Goal: Task Accomplishment & Management: Complete application form

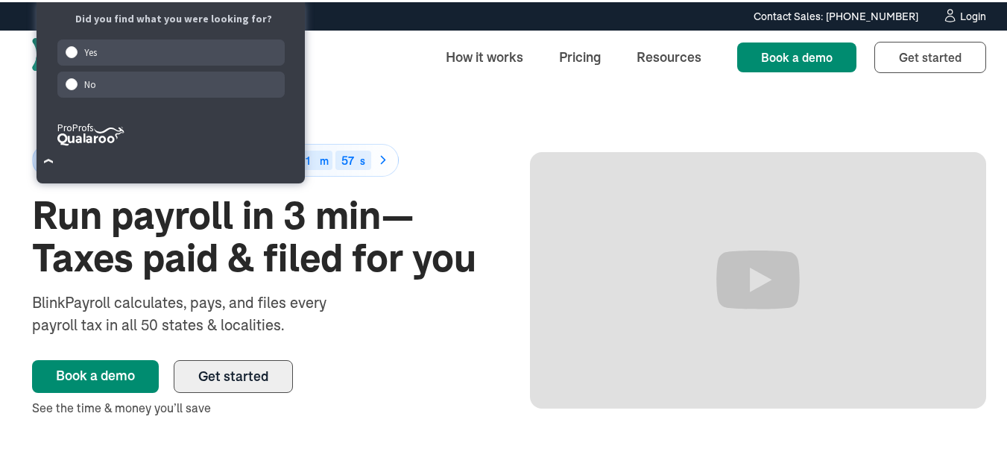
click at [264, 362] on link "Get started" at bounding box center [233, 374] width 119 height 33
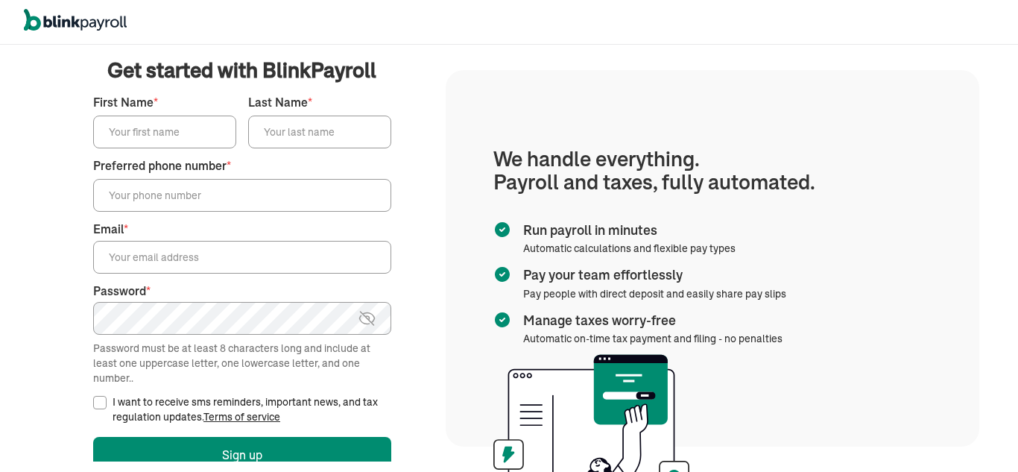
click at [113, 126] on input "First Name *" at bounding box center [164, 132] width 143 height 33
type input "[PERSON_NAME]"
click at [305, 128] on input "Last Name *" at bounding box center [319, 132] width 143 height 33
type input "Sara"
click at [277, 194] on input "Preferred phone number *" at bounding box center [242, 195] width 298 height 33
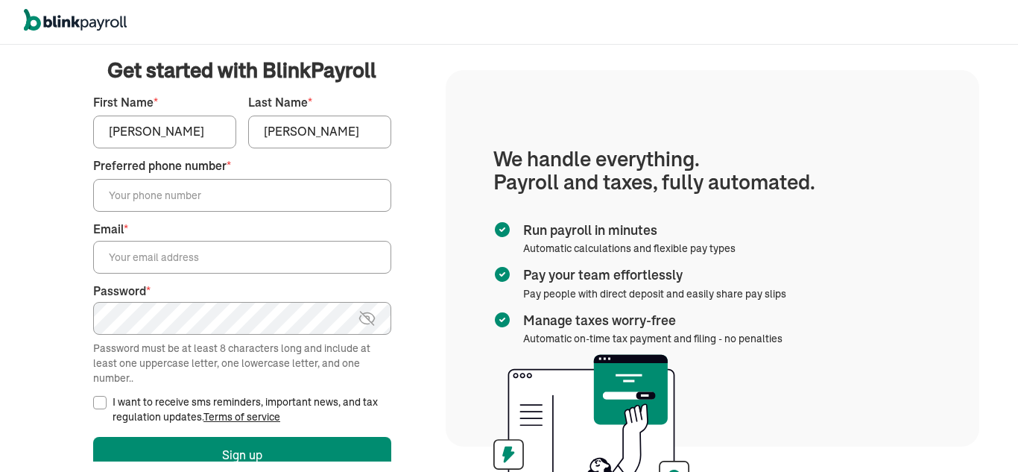
type input "(954) 637-3106"
click at [216, 257] on input "Email *" at bounding box center [242, 257] width 298 height 33
type input "Zookiemupp@gmail.com"
click at [103, 405] on input "I want to receive sms reminders, important news, and tax regulation updates. Te…" at bounding box center [99, 402] width 13 height 13
checkbox input "true"
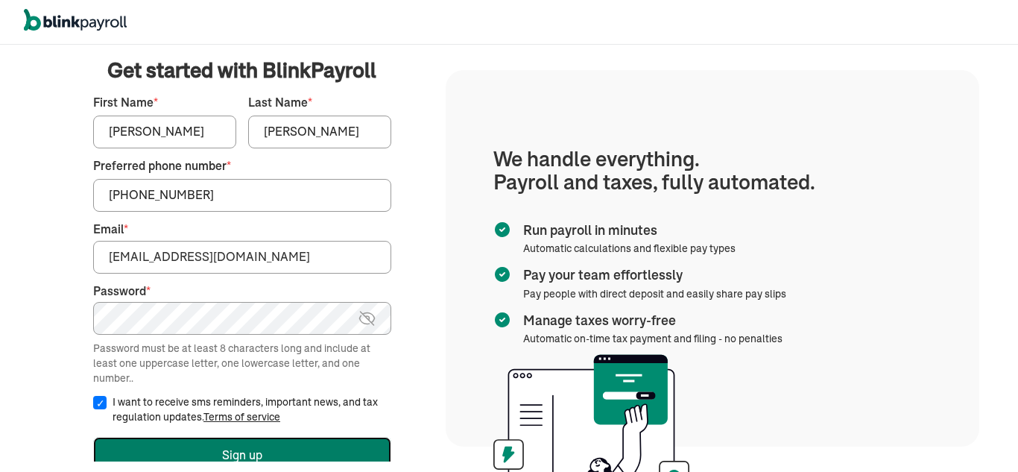
click at [221, 454] on button "Sign up" at bounding box center [242, 455] width 298 height 36
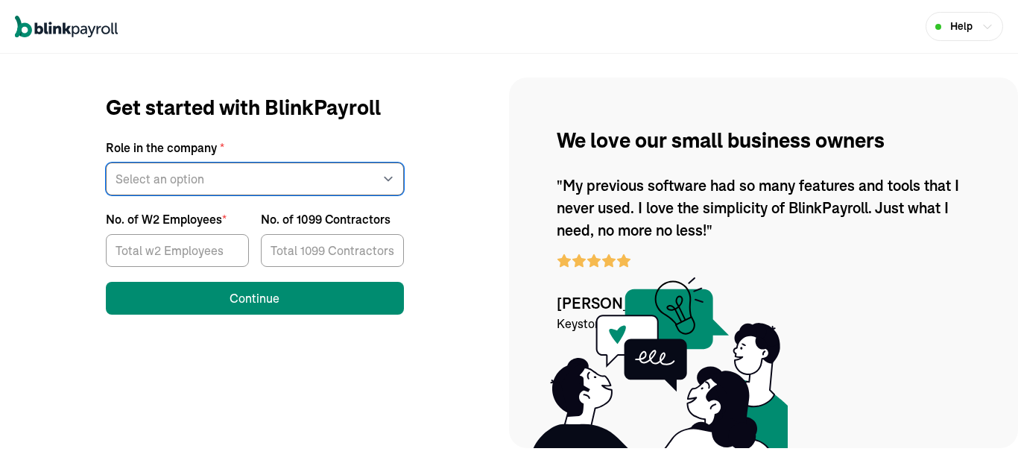
click at [254, 180] on select "Select an option Business owner HR CPA / Accountant Other" at bounding box center [255, 179] width 298 height 33
click at [106, 163] on select "Select an option Business owner HR CPA / Accountant Other" at bounding box center [255, 179] width 298 height 33
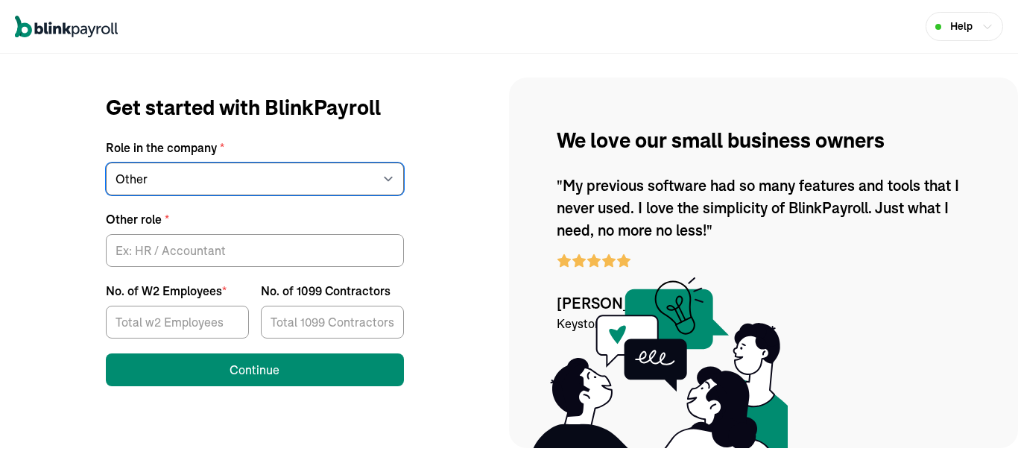
click at [284, 177] on select "Select an option Business owner HR CPA / Accountant Other" at bounding box center [255, 179] width 298 height 33
select select "owner"
click at [106, 163] on select "Select an option Business owner HR CPA / Accountant Other" at bounding box center [255, 179] width 298 height 33
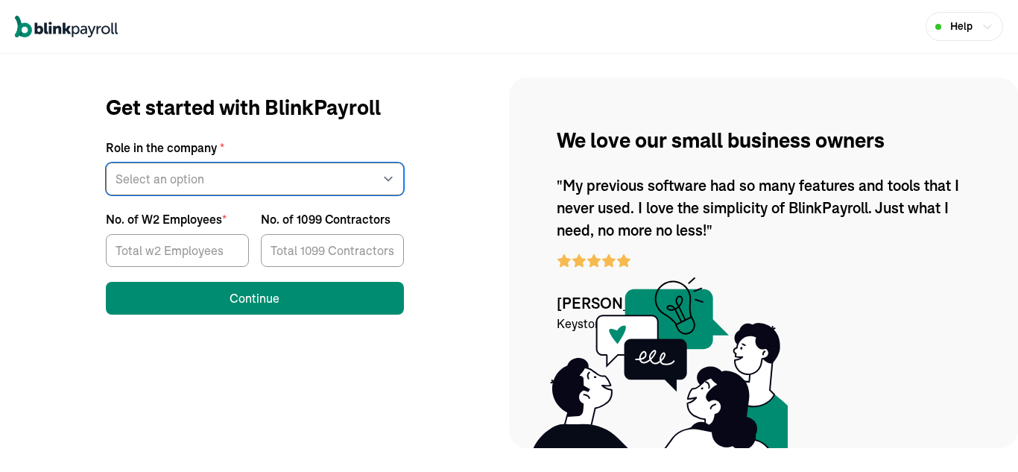
click at [254, 180] on select "Select an option Business owner HR CPA / Accountant Other" at bounding box center [255, 179] width 298 height 33
click at [106, 163] on select "Select an option Business owner HR CPA / Accountant Other" at bounding box center [255, 179] width 298 height 33
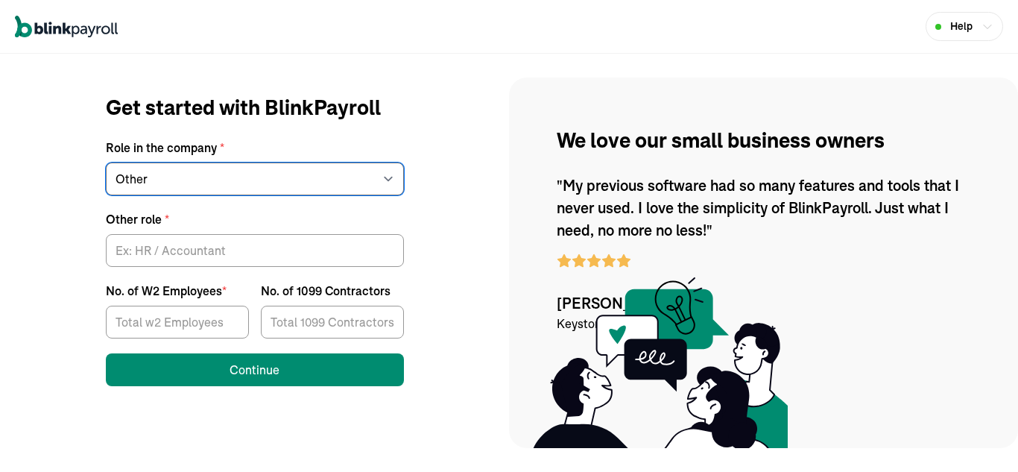
click at [284, 177] on select "Select an option Business owner HR CPA / Accountant Other" at bounding box center [255, 179] width 298 height 33
select select "owner"
click at [106, 163] on select "Select an option Business owner HR CPA / Accountant Other" at bounding box center [255, 179] width 298 height 33
